Goal: Task Accomplishment & Management: Use online tool/utility

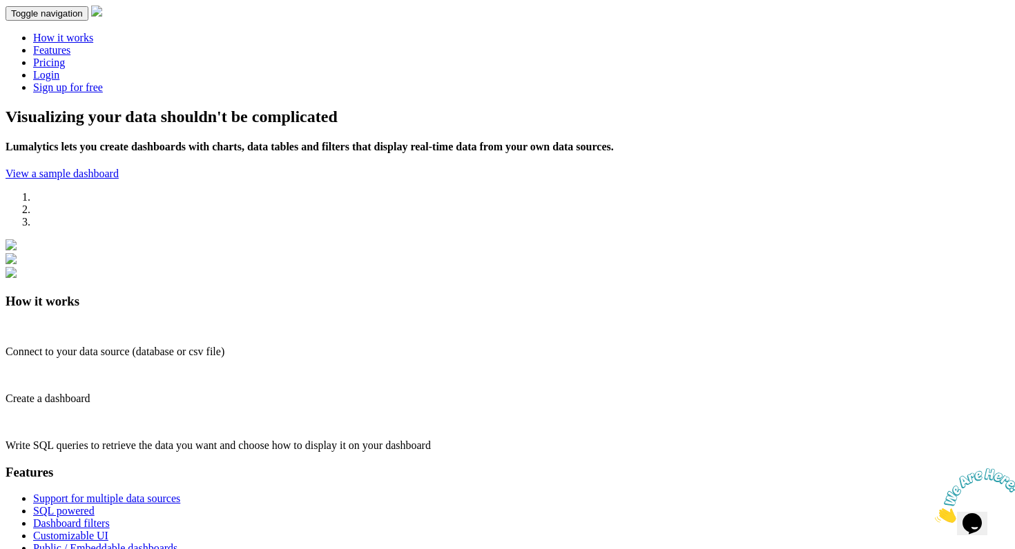
click at [59, 69] on link "Login" at bounding box center [46, 75] width 26 height 12
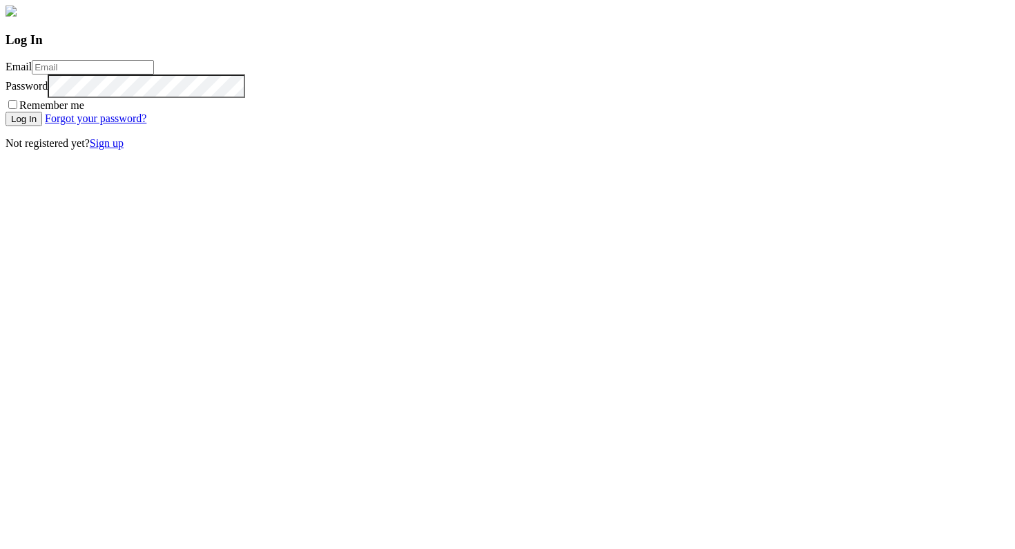
type input "rens@lumalytics.com"
click at [42, 126] on input "Log In" at bounding box center [24, 119] width 37 height 14
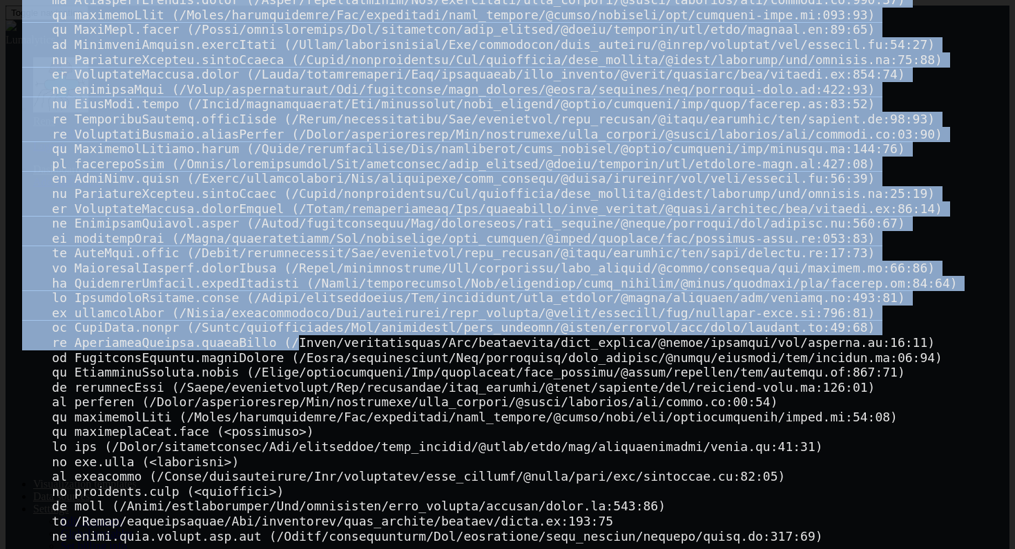
scroll to position [379, 0]
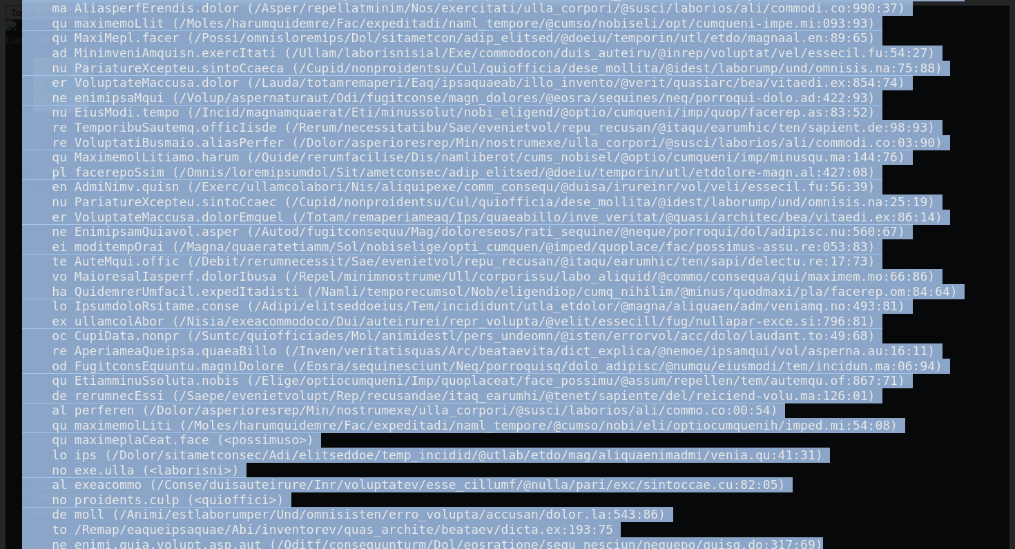
drag, startPoint x: 22, startPoint y: 50, endPoint x: 831, endPoint y: 531, distance: 940.9
click at [831, 531] on div "Failed to compile." at bounding box center [507, 274] width 1015 height 549
copy div "./node_modules/monaco-editor/esm/vs/base/common/iterator.js Module build failed…"
